Goal: Obtain resource: Obtain resource

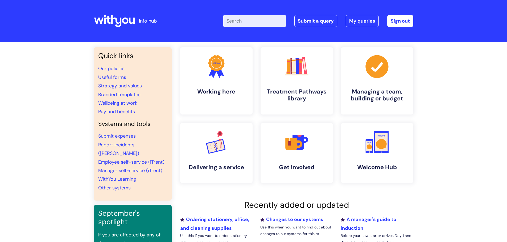
click at [245, 20] on input "Enter your search term here..." at bounding box center [254, 21] width 63 height 12
click at [251, 20] on input "Enter your search term here..." at bounding box center [254, 21] width 63 height 12
click at [236, 20] on input "Enter your search term here..." at bounding box center [254, 21] width 63 height 12
type input "usef"
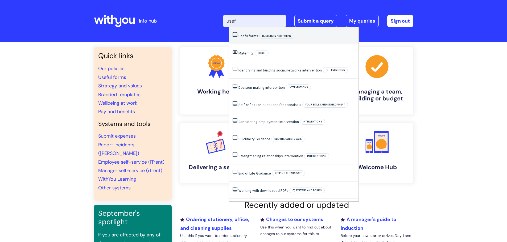
click at [254, 35] on link "Useful forms" at bounding box center [248, 36] width 20 height 5
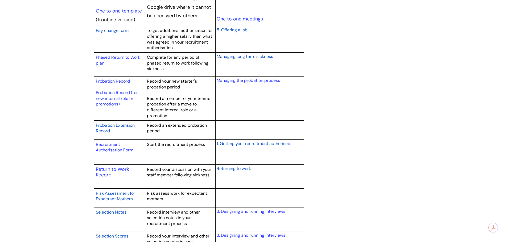
scroll to position [745, 0]
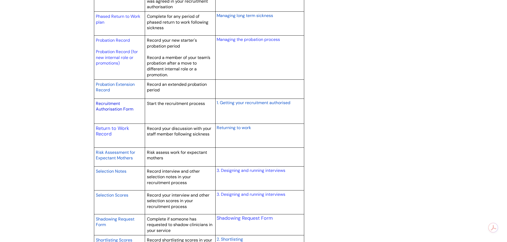
click at [115, 104] on link "Recruitment Authorisation Form" at bounding box center [115, 106] width 38 height 11
